Goal: Navigation & Orientation: Find specific page/section

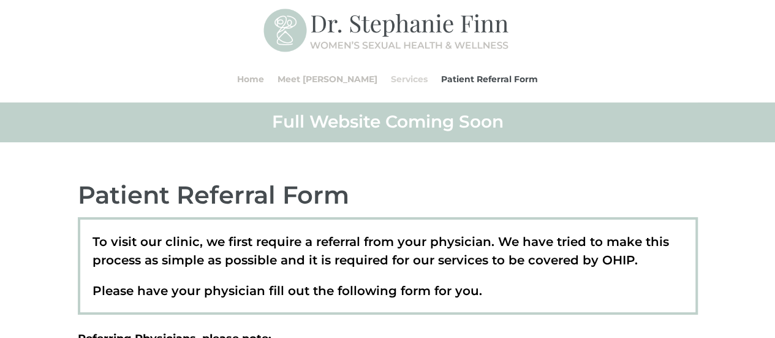
click at [391, 78] on link "Services" at bounding box center [409, 79] width 37 height 47
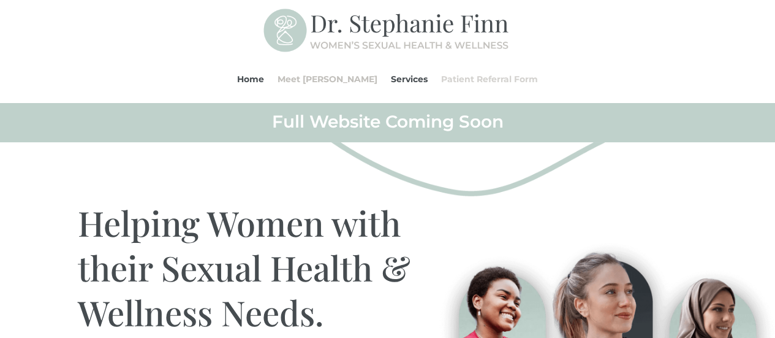
click at [458, 84] on link "Patient Referral Form" at bounding box center [489, 79] width 97 height 47
click at [456, 81] on link "Patient Referral Form" at bounding box center [489, 79] width 97 height 47
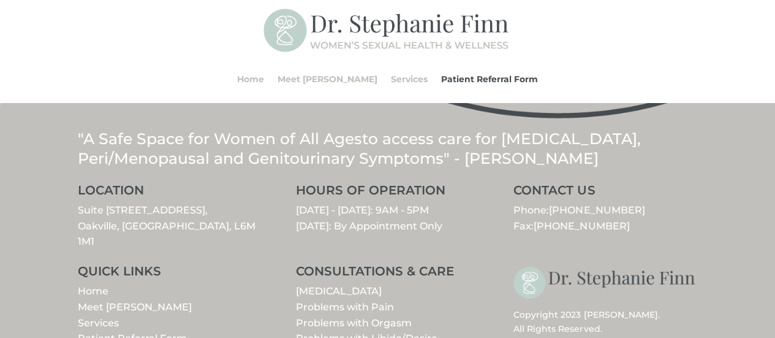
scroll to position [1710, 0]
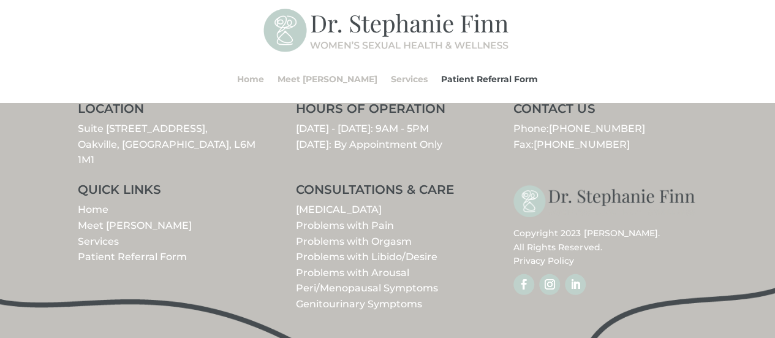
click at [97, 237] on link "Services" at bounding box center [98, 241] width 41 height 12
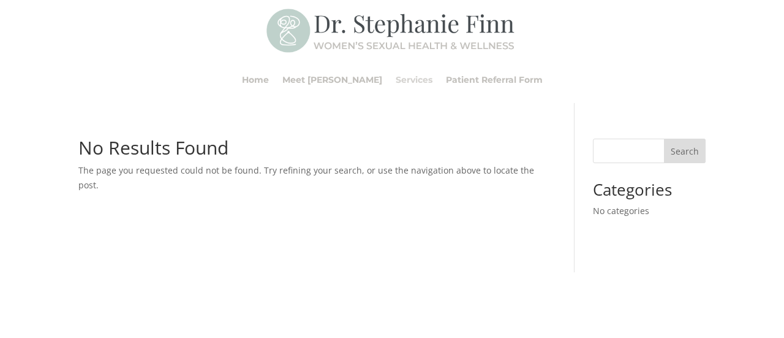
click at [396, 84] on link "Services" at bounding box center [414, 79] width 37 height 47
